Goal: Check status: Check status

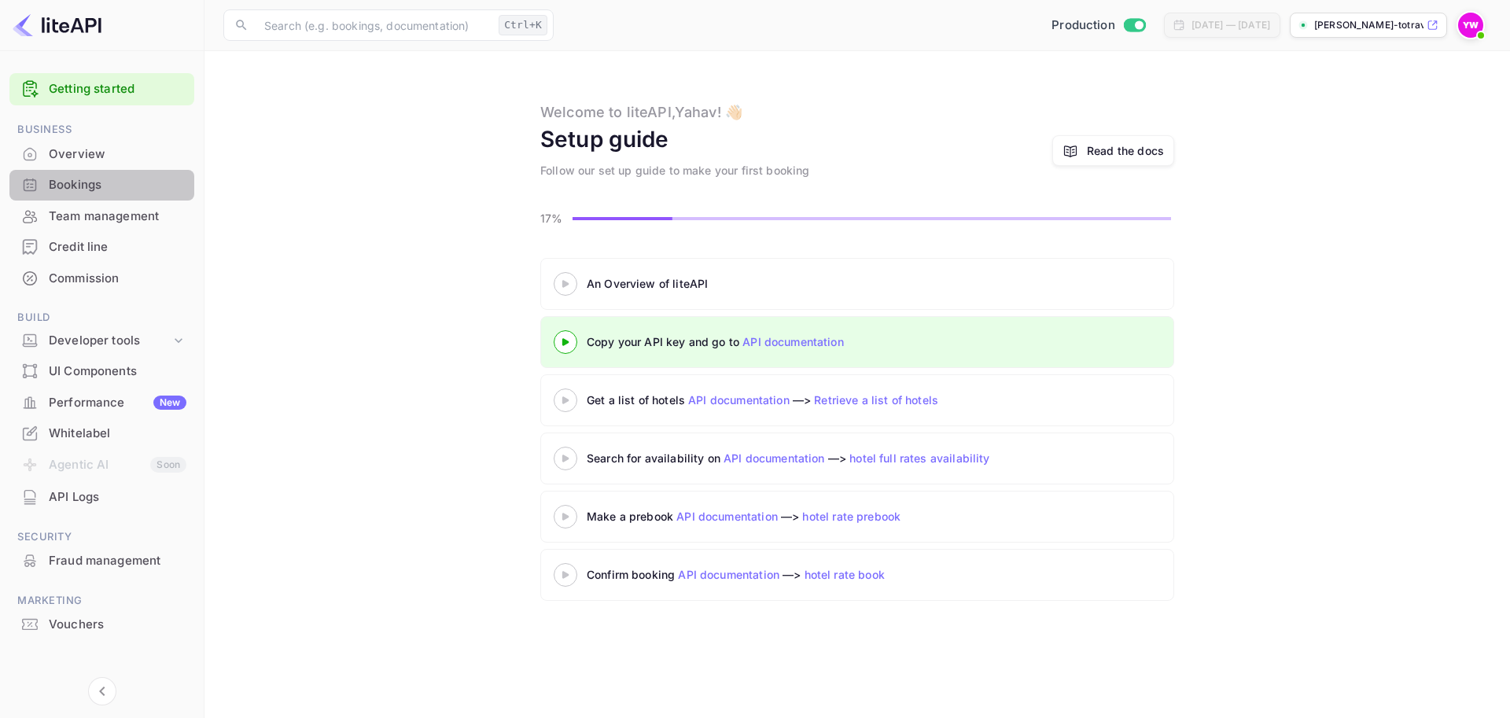
click at [62, 191] on div "Bookings" at bounding box center [118, 185] width 138 height 18
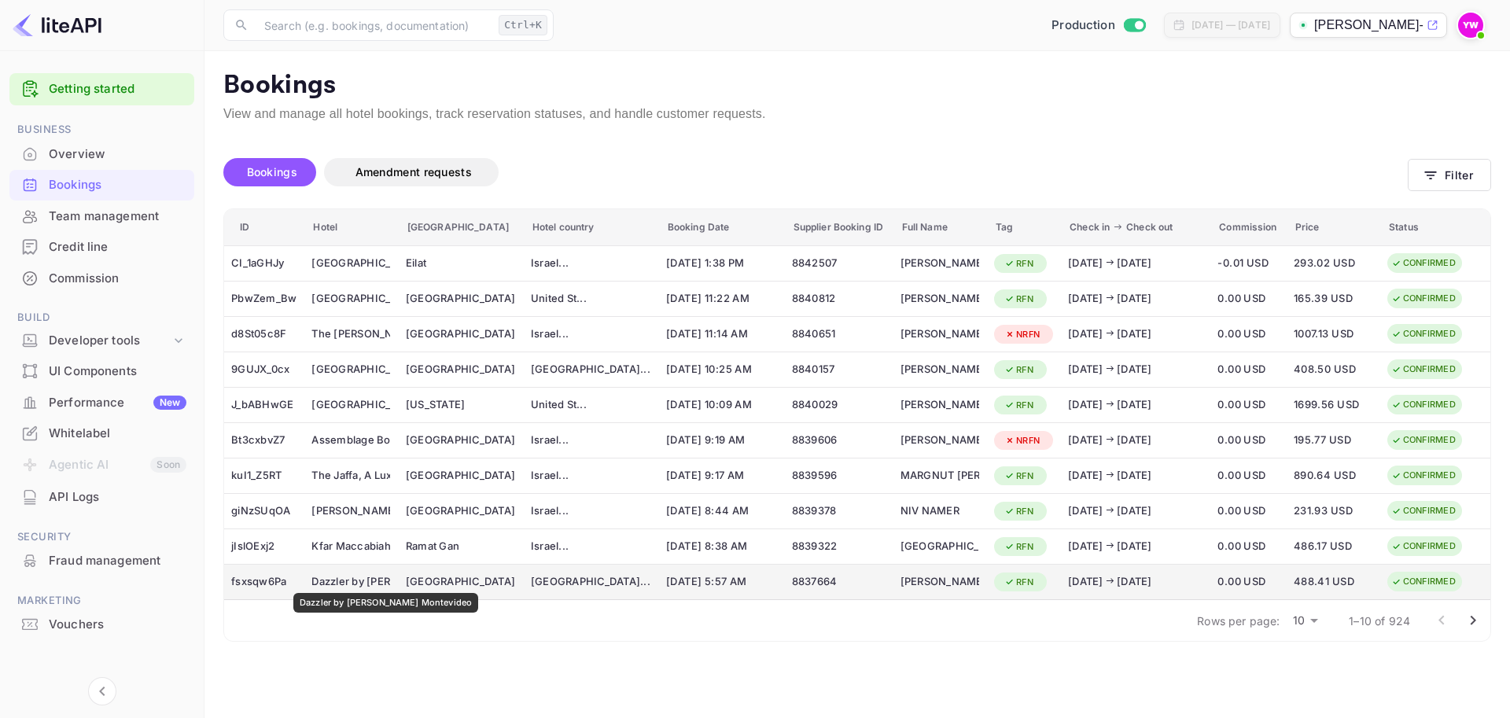
click at [370, 582] on div "Dazzler by [PERSON_NAME] Montevideo" at bounding box center [350, 581] width 79 height 25
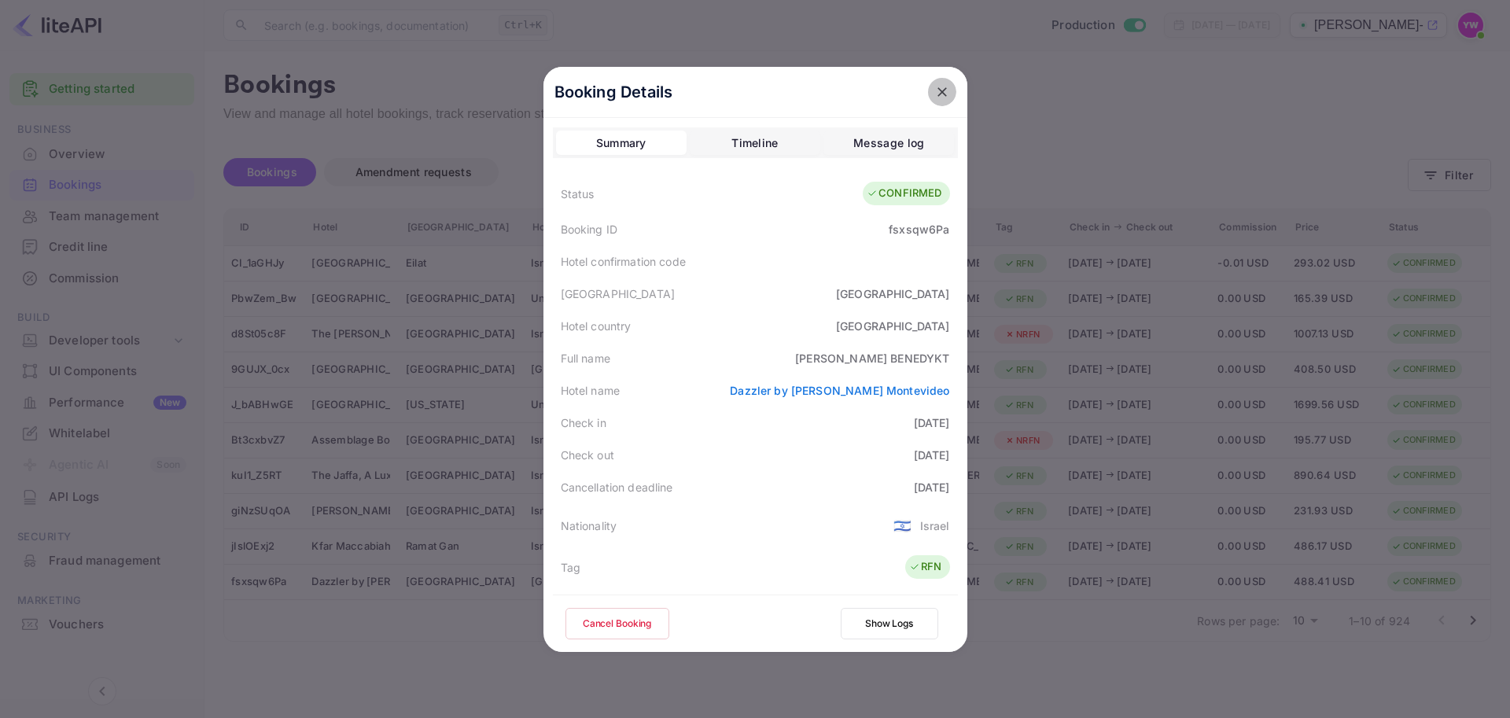
click at [934, 92] on icon "close" at bounding box center [942, 92] width 16 height 16
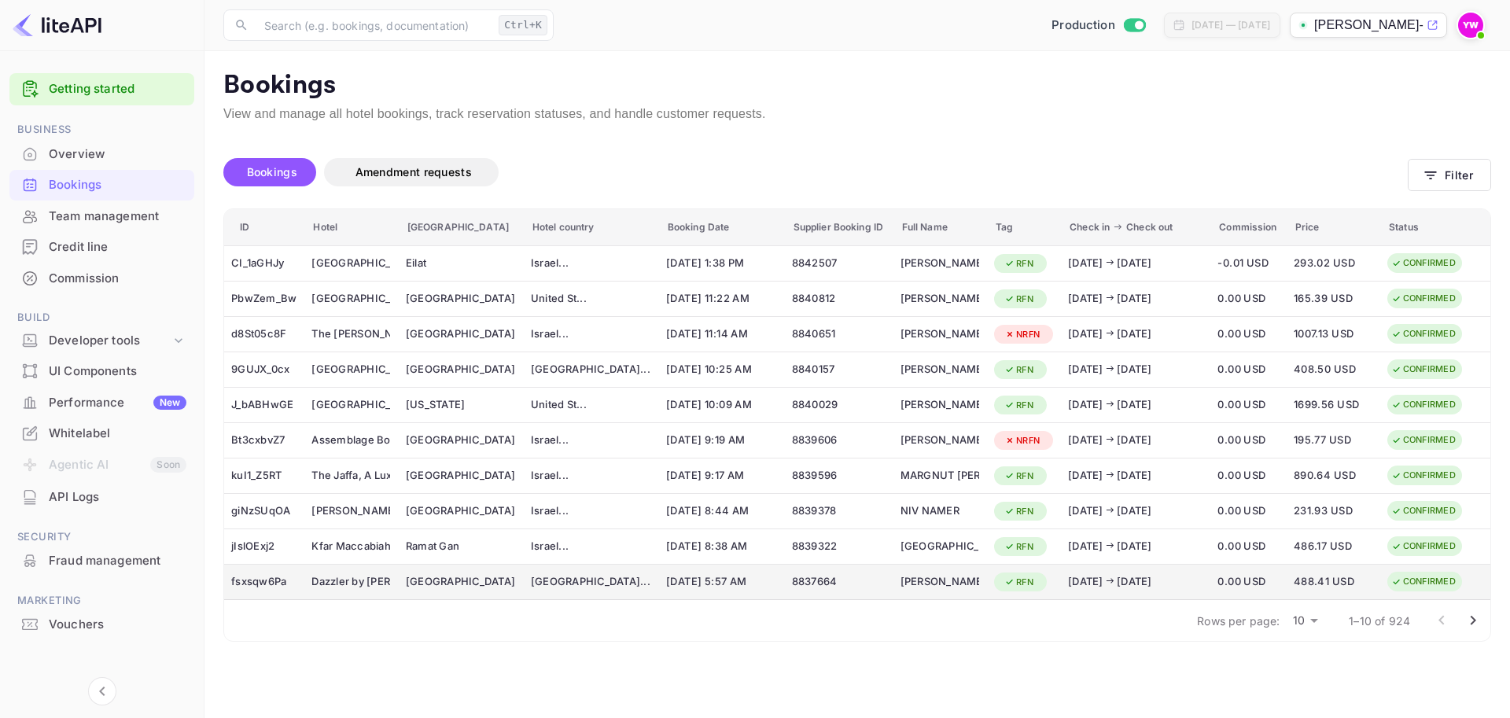
click at [430, 580] on div "[GEOGRAPHIC_DATA]" at bounding box center [461, 582] width 111 height 16
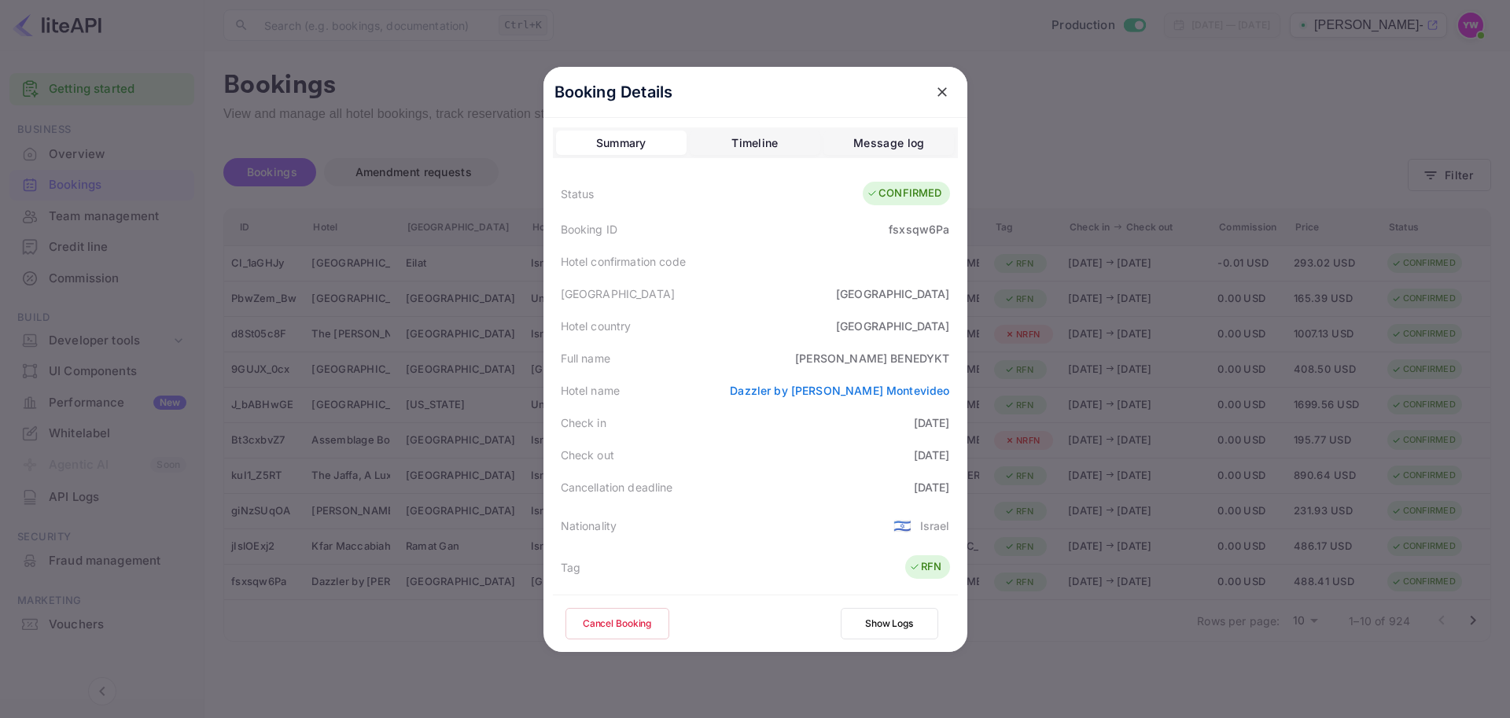
click at [934, 87] on icon "close" at bounding box center [942, 92] width 16 height 16
